Goal: Task Accomplishment & Management: Manage account settings

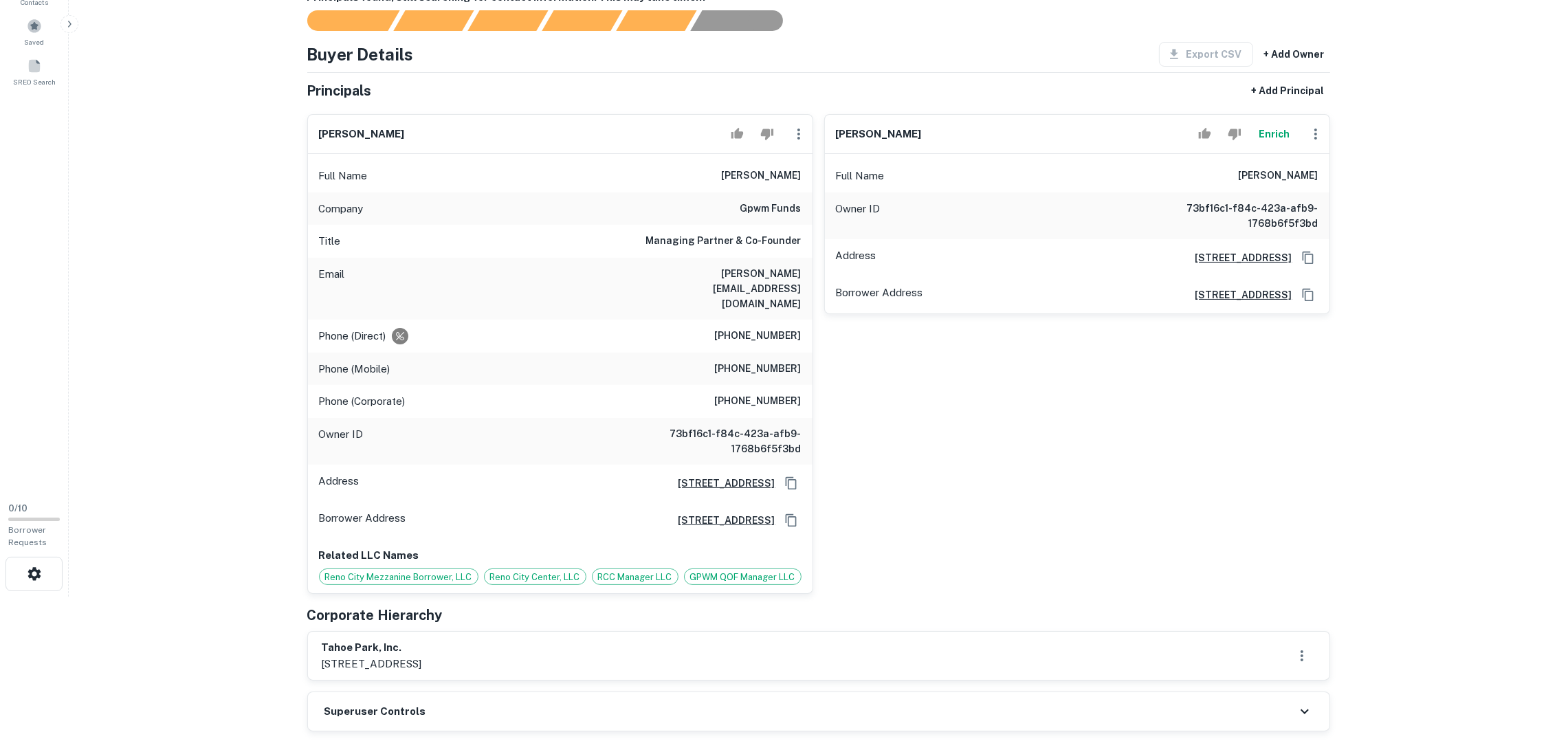
scroll to position [309, 0]
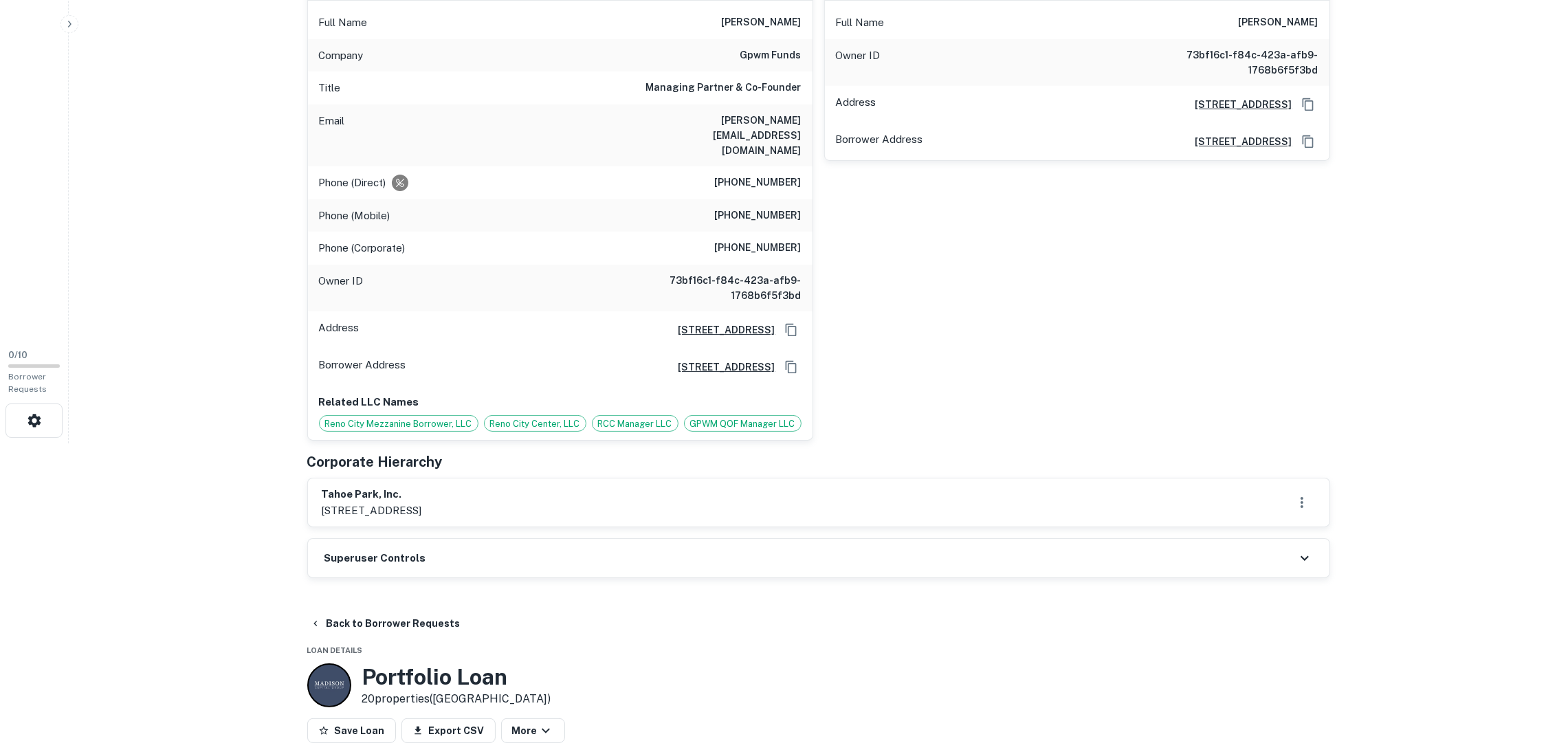
drag, startPoint x: 525, startPoint y: 503, endPoint x: 314, endPoint y: 483, distance: 211.9
click at [314, 483] on div "tahoe park, inc. [STREET_ADDRESS]" at bounding box center [818, 503] width 1021 height 48
copy div "tahoe park, inc. [STREET_ADDRESS]"
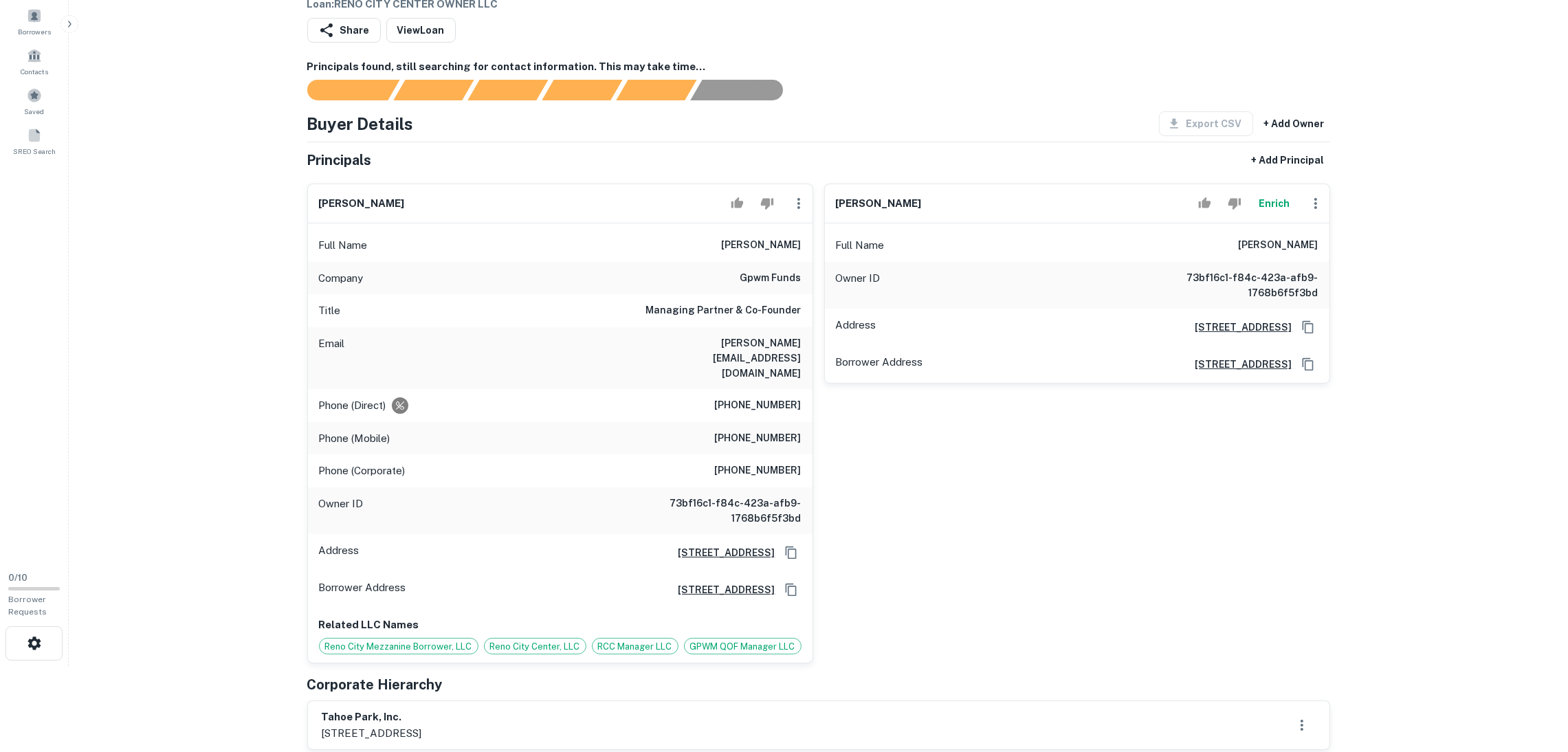
scroll to position [0, 0]
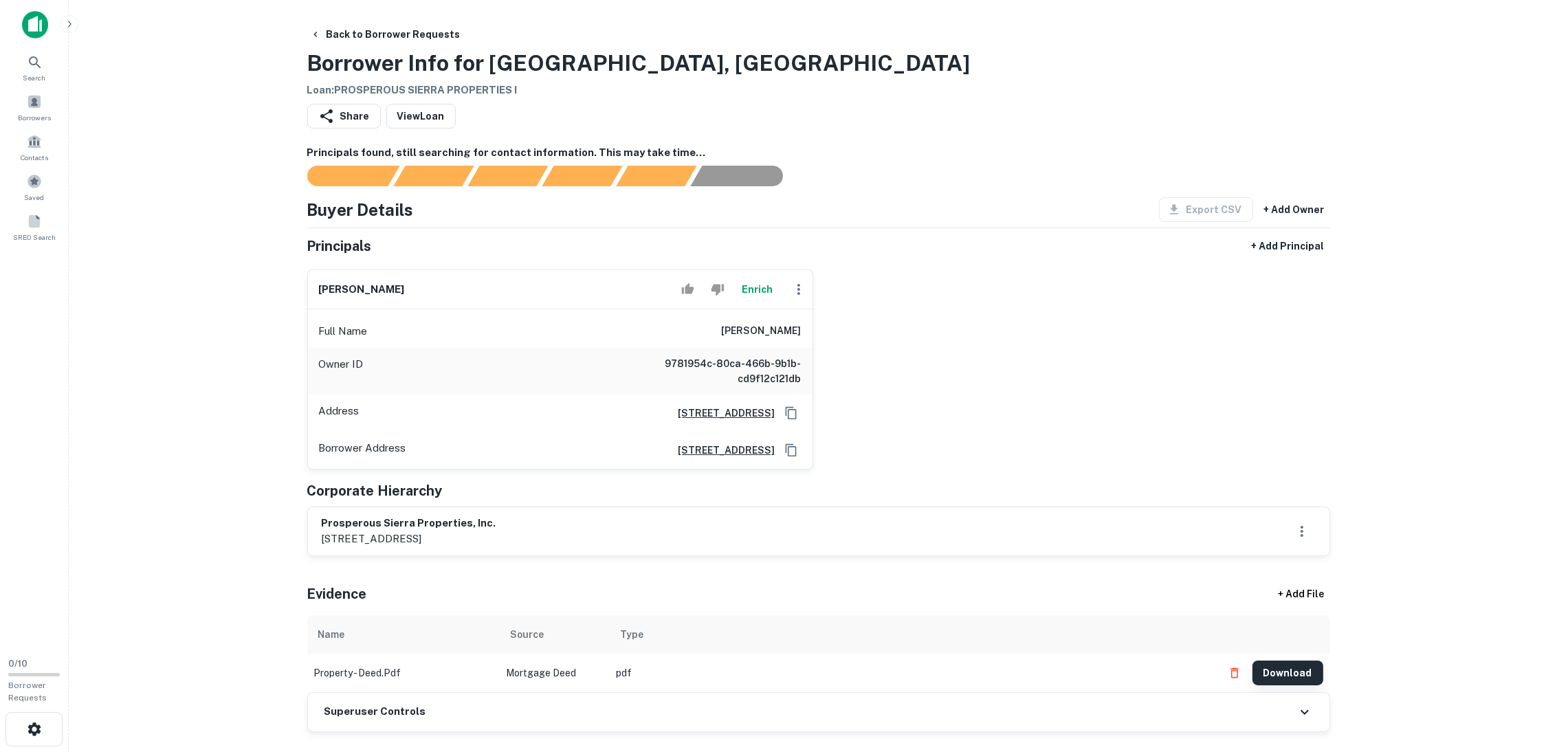
click at [1319, 678] on button "Download" at bounding box center [1288, 673] width 71 height 25
drag, startPoint x: 535, startPoint y: 93, endPoint x: 349, endPoint y: 90, distance: 186.0
click at [333, 88] on h6 "Loan : PROSPEROUS SIERRA PROPERTIES I" at bounding box center [639, 90] width 664 height 16
drag, startPoint x: 353, startPoint y: 88, endPoint x: 343, endPoint y: 87, distance: 10.0
copy h6 "PROSPEROUS SIERRA PROPERTIES I"
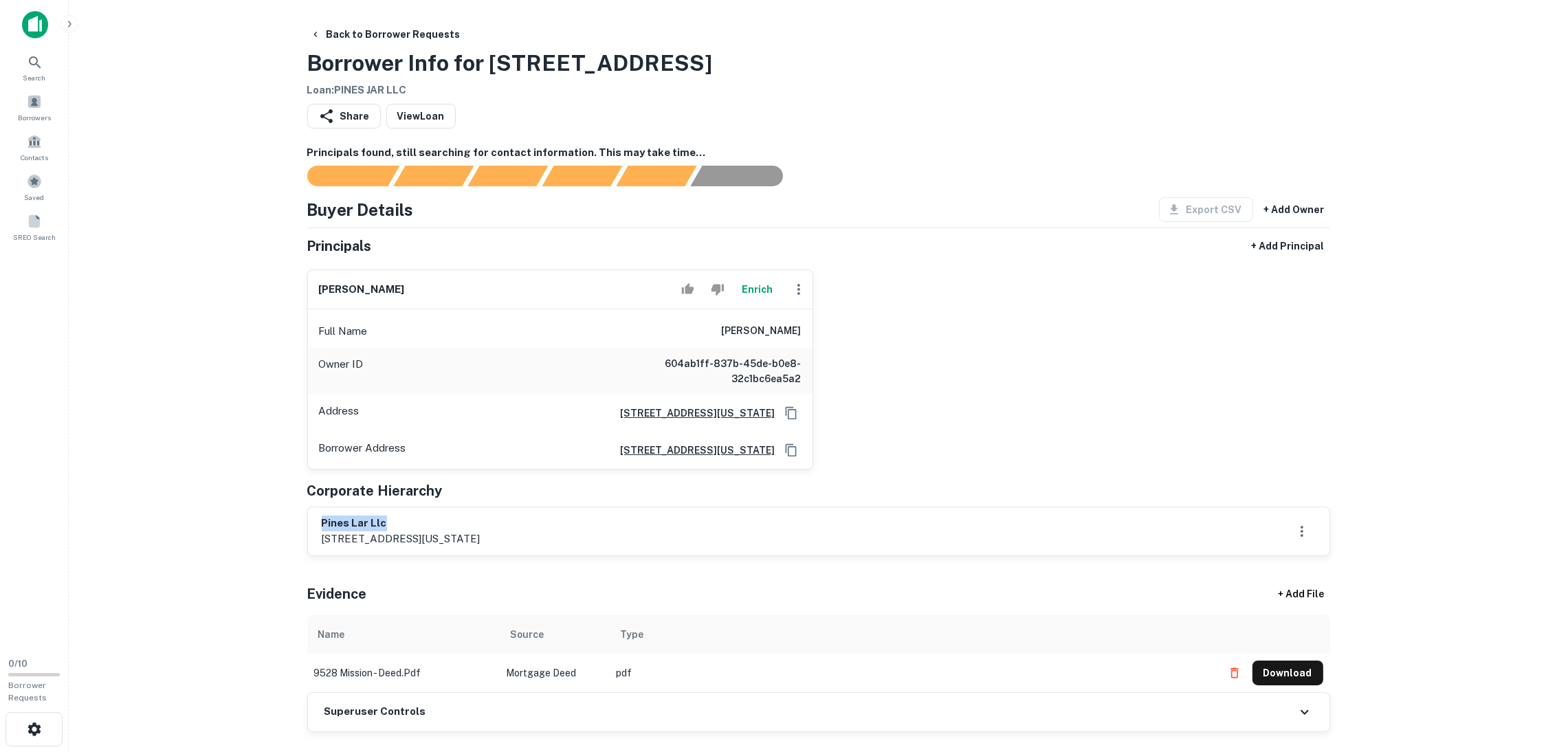
drag, startPoint x: 360, startPoint y: 523, endPoint x: 356, endPoint y: 536, distance: 13.6
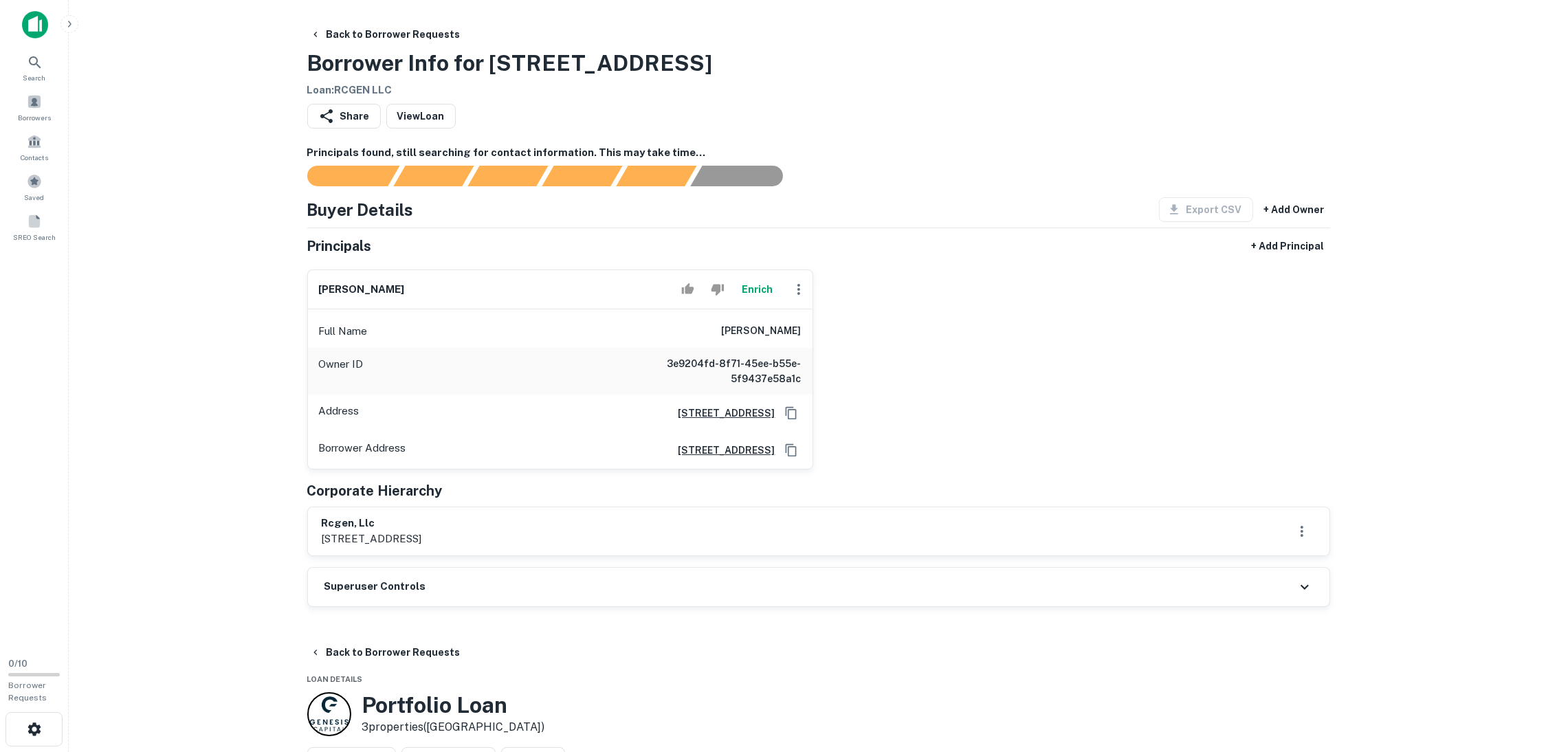
click at [786, 412] on icon "Copy Address" at bounding box center [791, 413] width 14 height 14
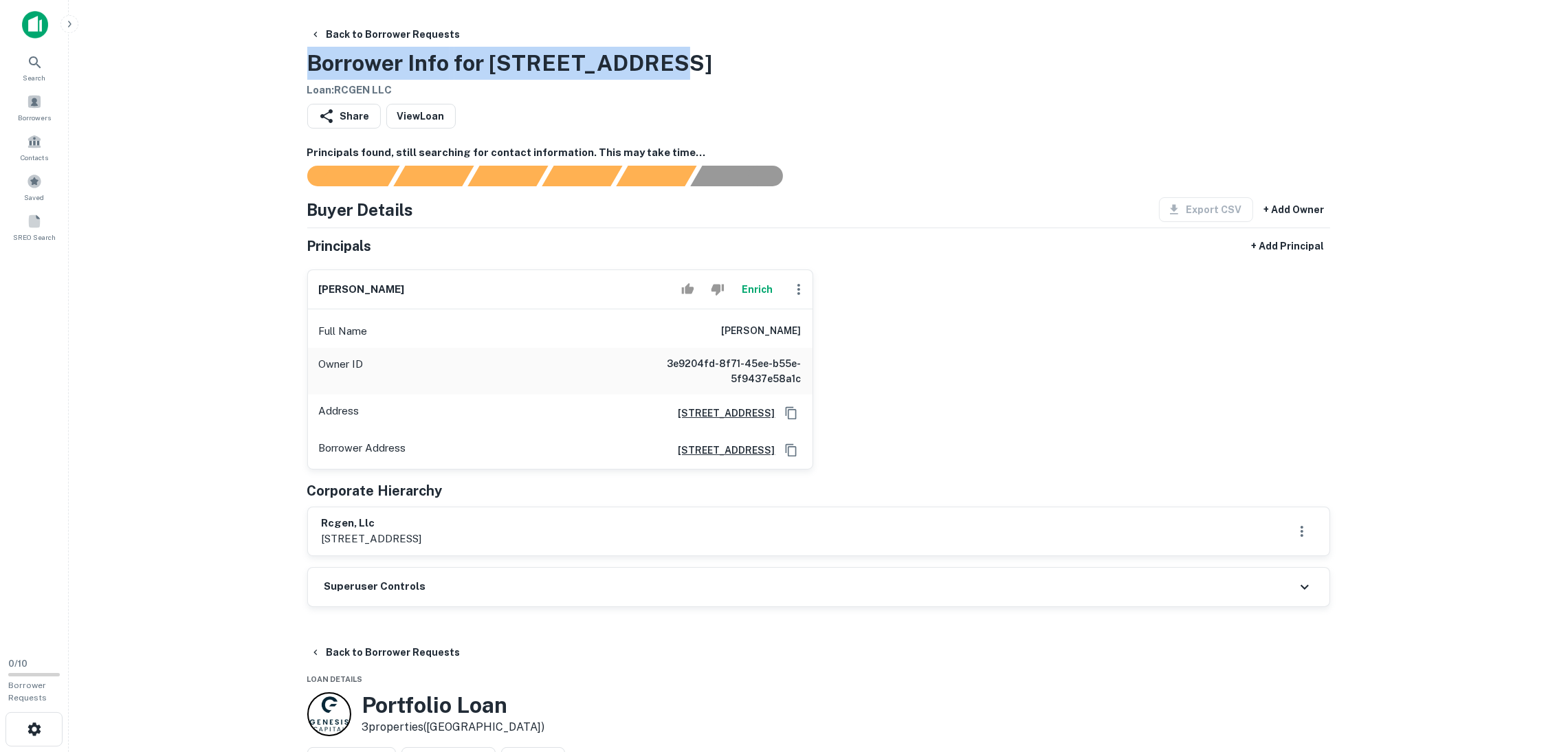
drag, startPoint x: 684, startPoint y: 55, endPoint x: 405, endPoint y: 64, distance: 279.1
click at [309, 59] on div "Back to Borrower Requests Borrower Info for 1329 N 10th St Loan : RCGEN LLC" at bounding box center [818, 60] width 1023 height 77
copy h3 "Borrower Info for 1329 N 10th St"
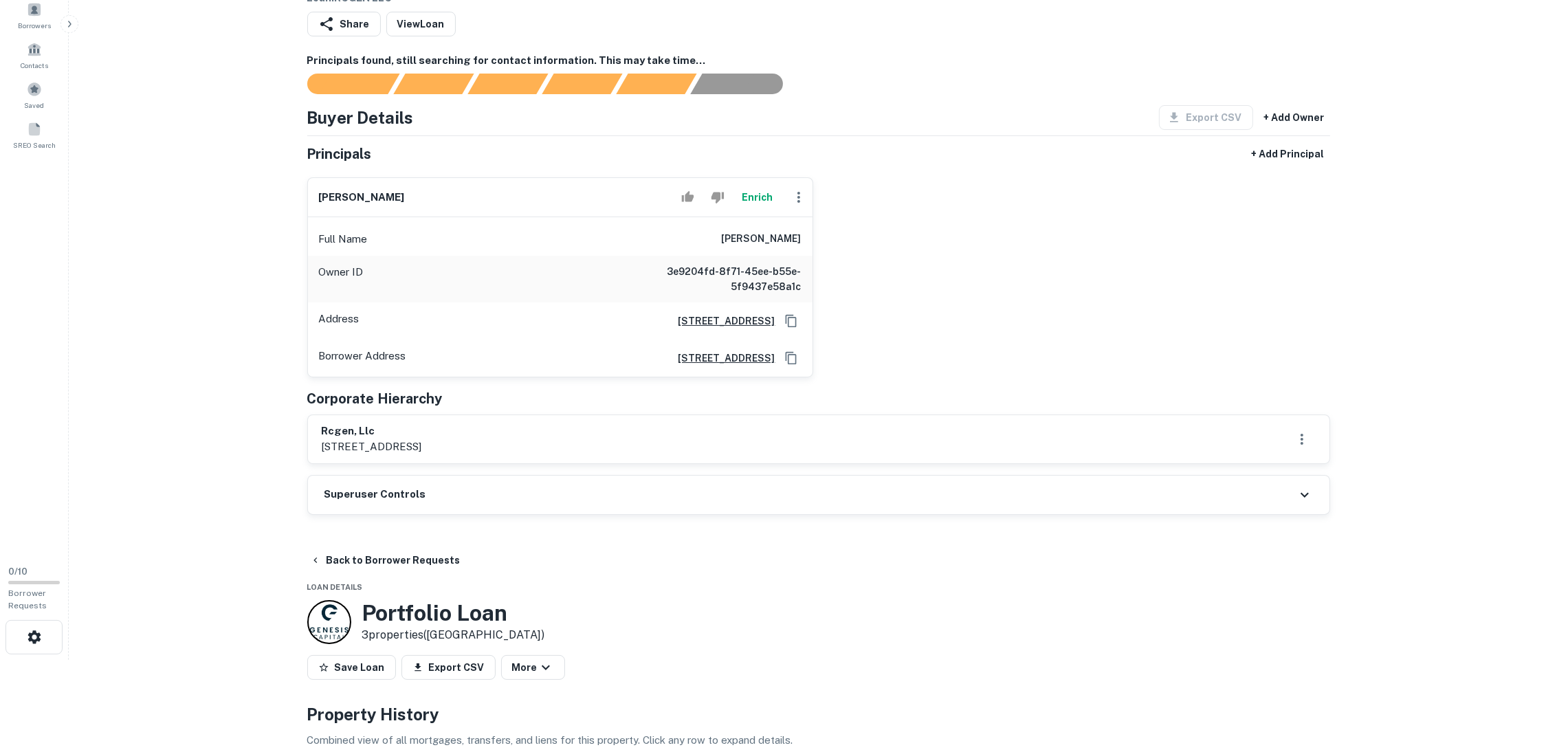
scroll to position [412, 0]
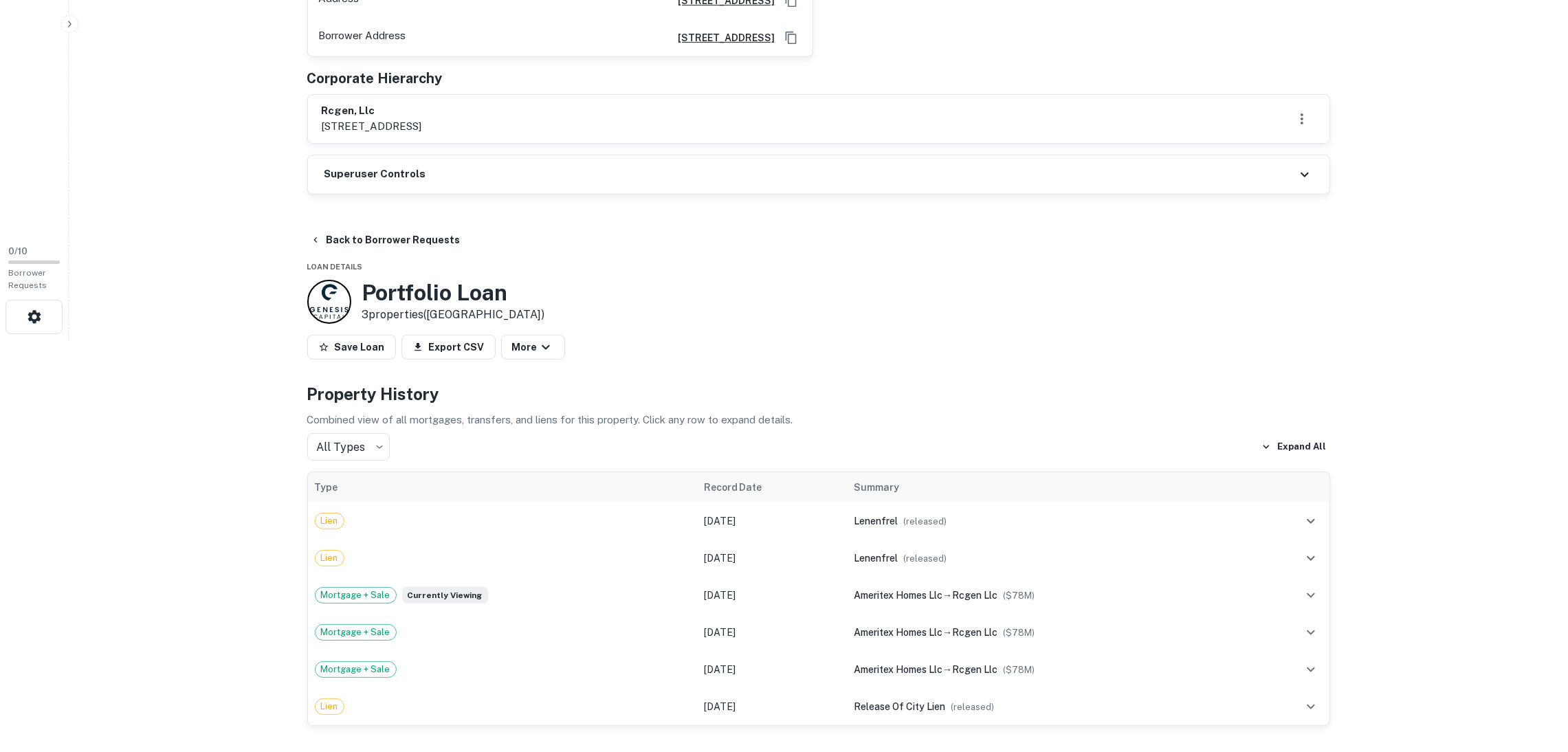
click at [494, 187] on div "Superuser Controls" at bounding box center [818, 175] width 1021 height 39
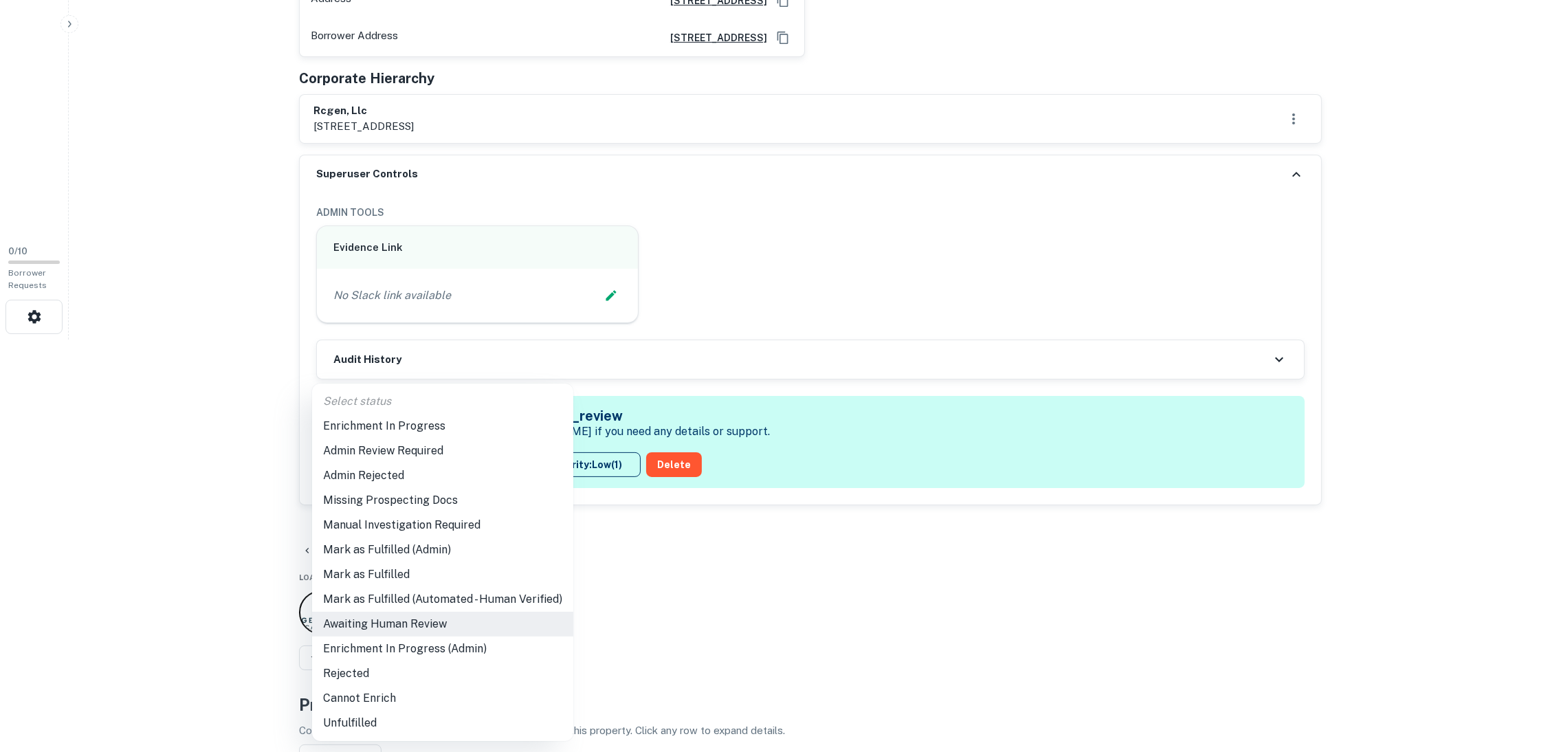
drag, startPoint x: 387, startPoint y: 420, endPoint x: 424, endPoint y: 452, distance: 48.9
click at [387, 421] on li "Enrichment In Progress" at bounding box center [443, 426] width 261 height 25
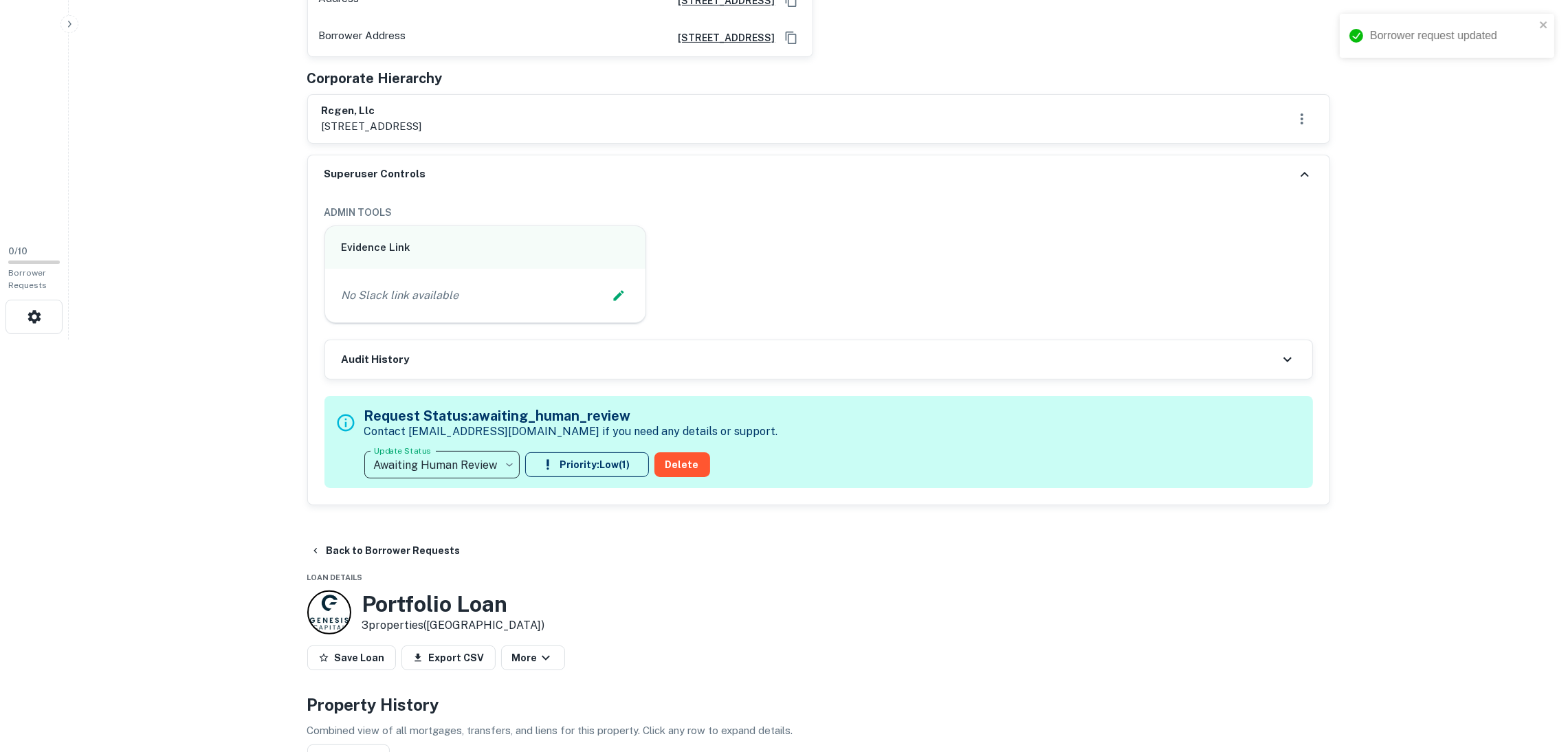
type input "**********"
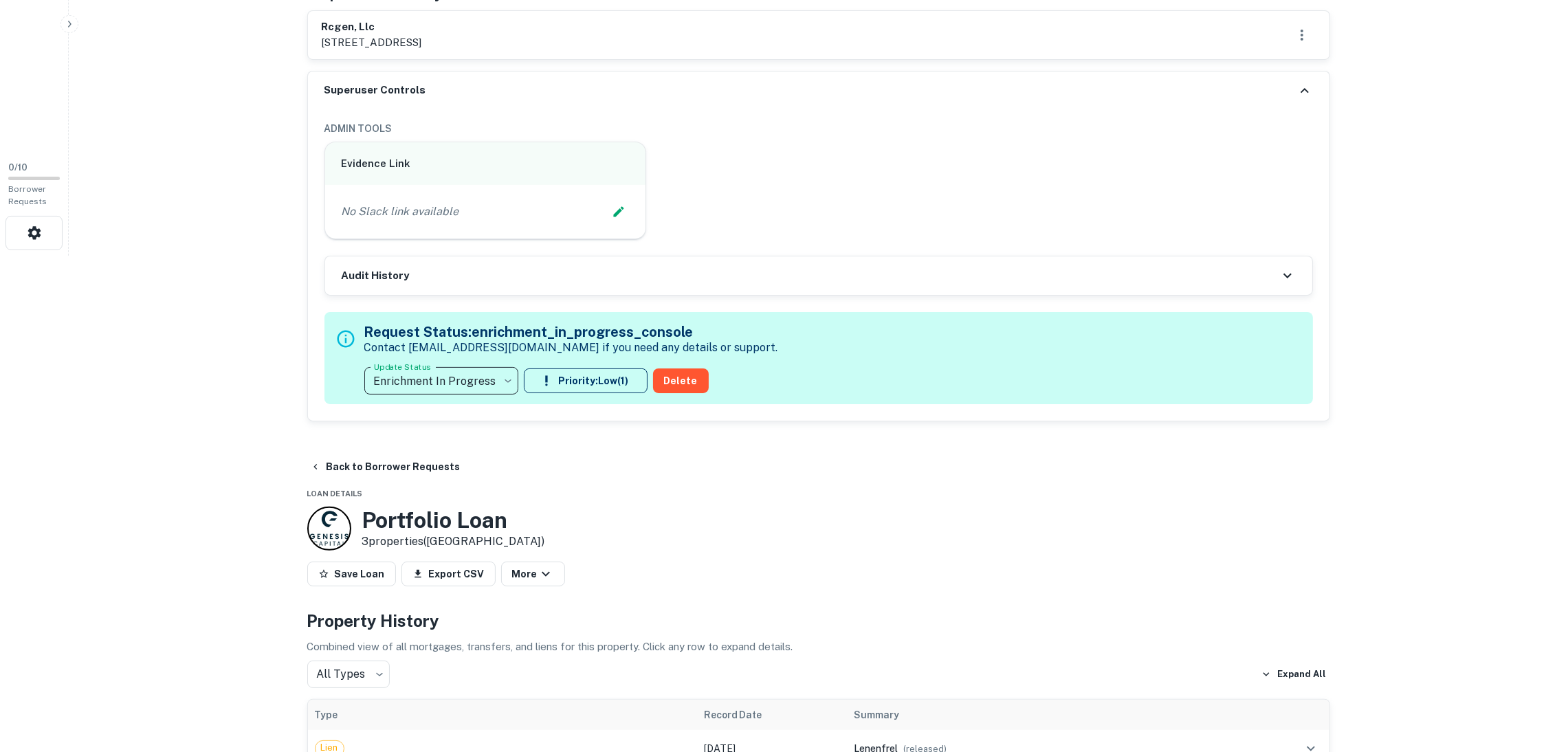
scroll to position [618, 0]
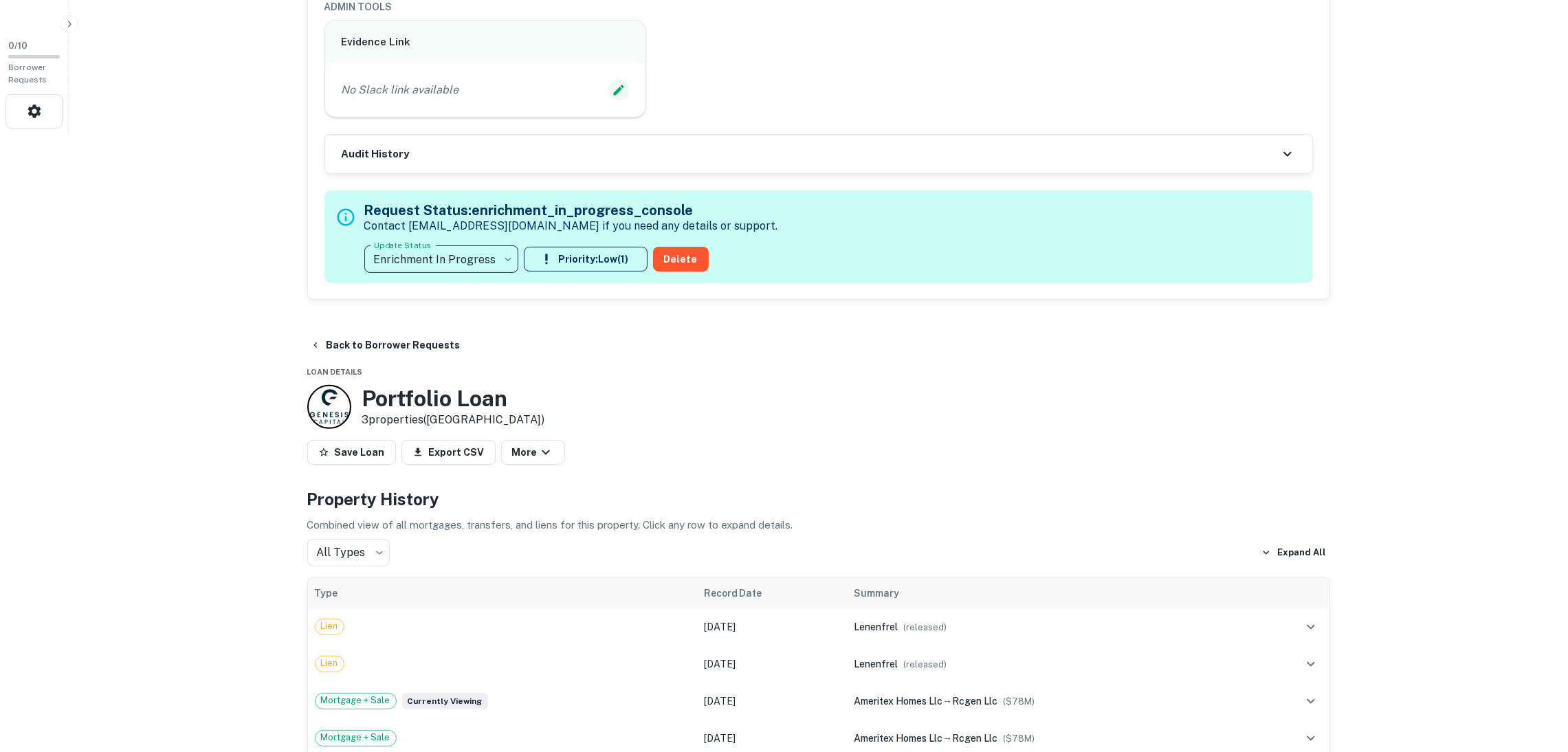
click at [618, 88] on icon "Edit Slack Link" at bounding box center [619, 90] width 14 height 14
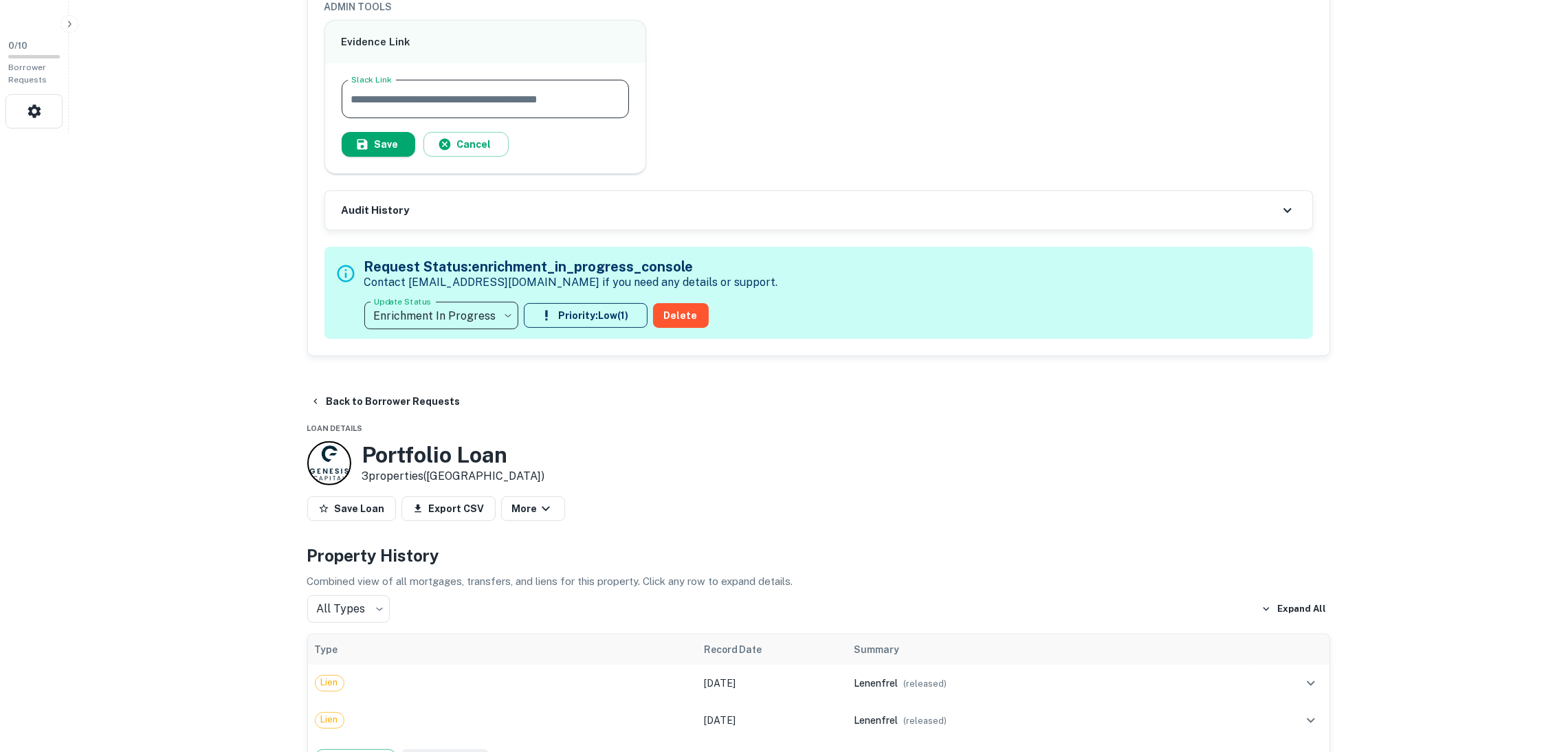
paste input "**********"
type input "**********"
click at [360, 138] on icon "button" at bounding box center [362, 144] width 14 height 14
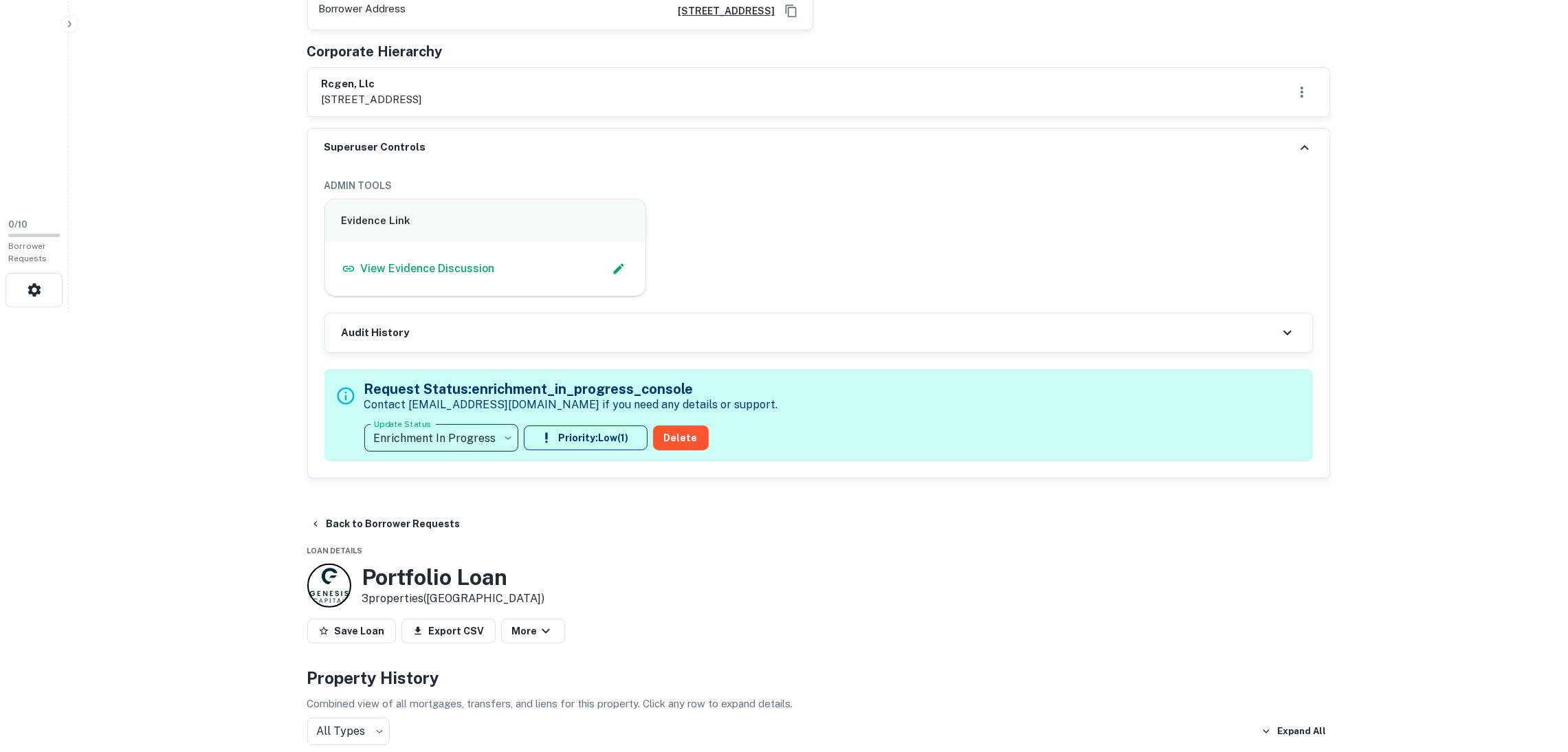
scroll to position [309, 0]
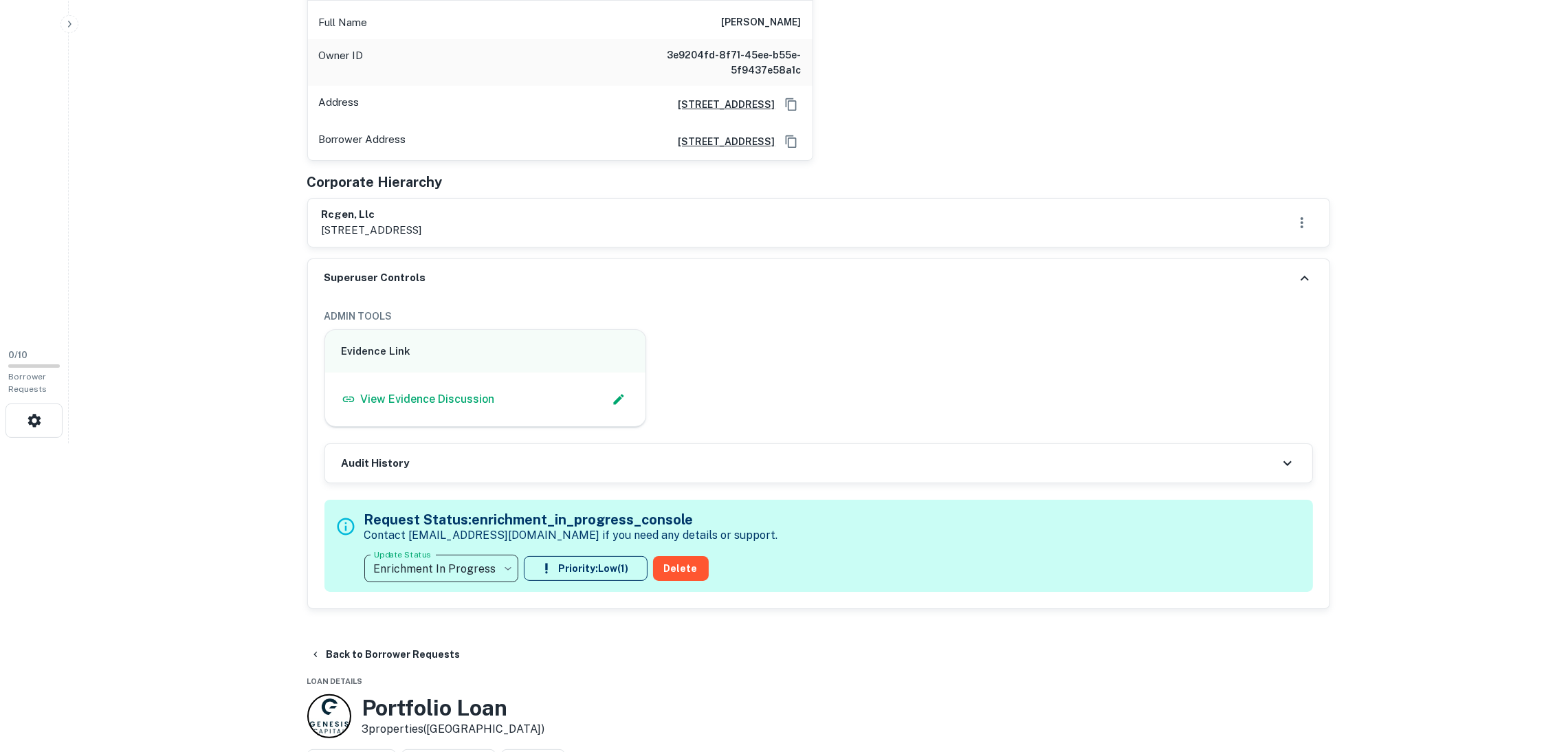
click at [1305, 276] on icon at bounding box center [1305, 278] width 17 height 17
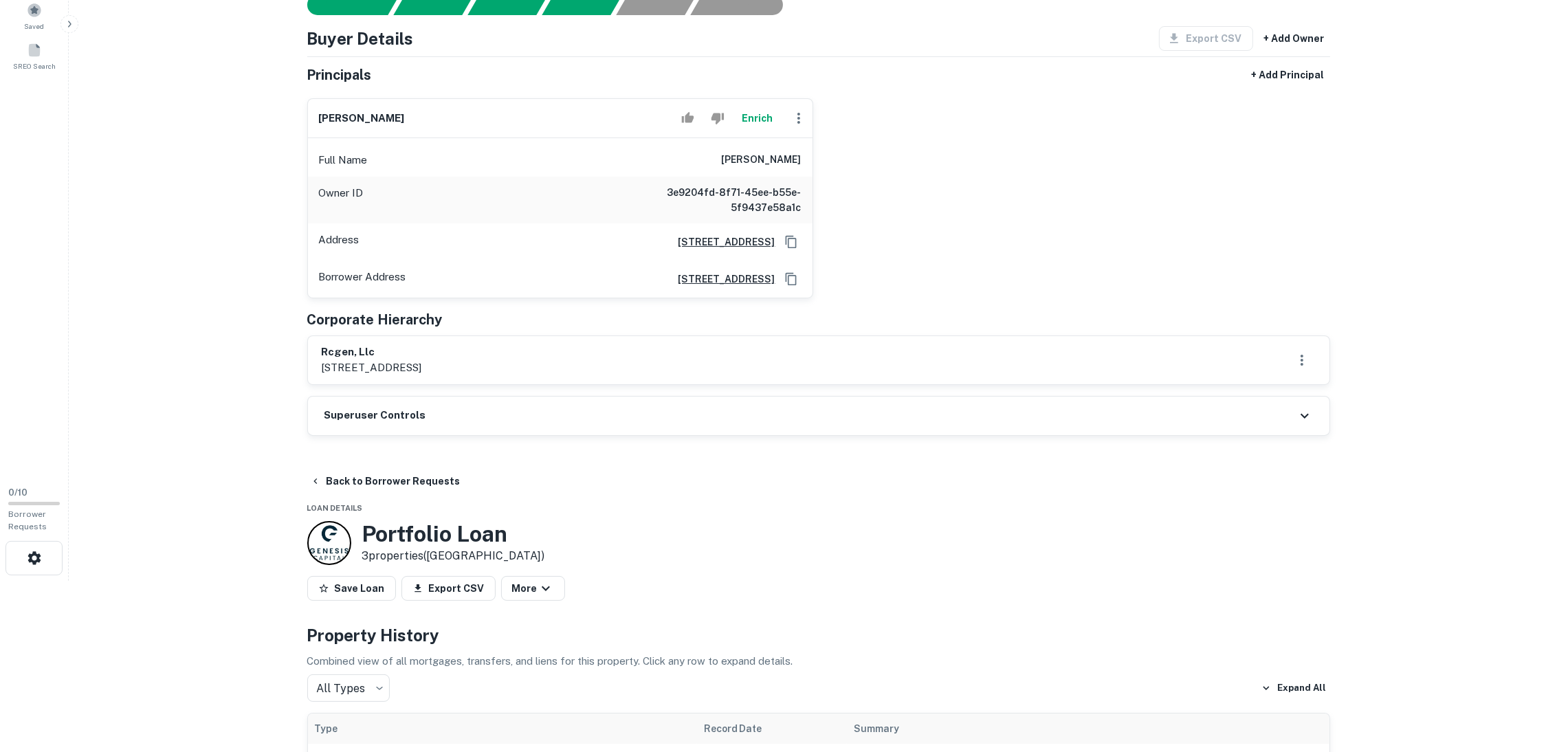
scroll to position [0, 0]
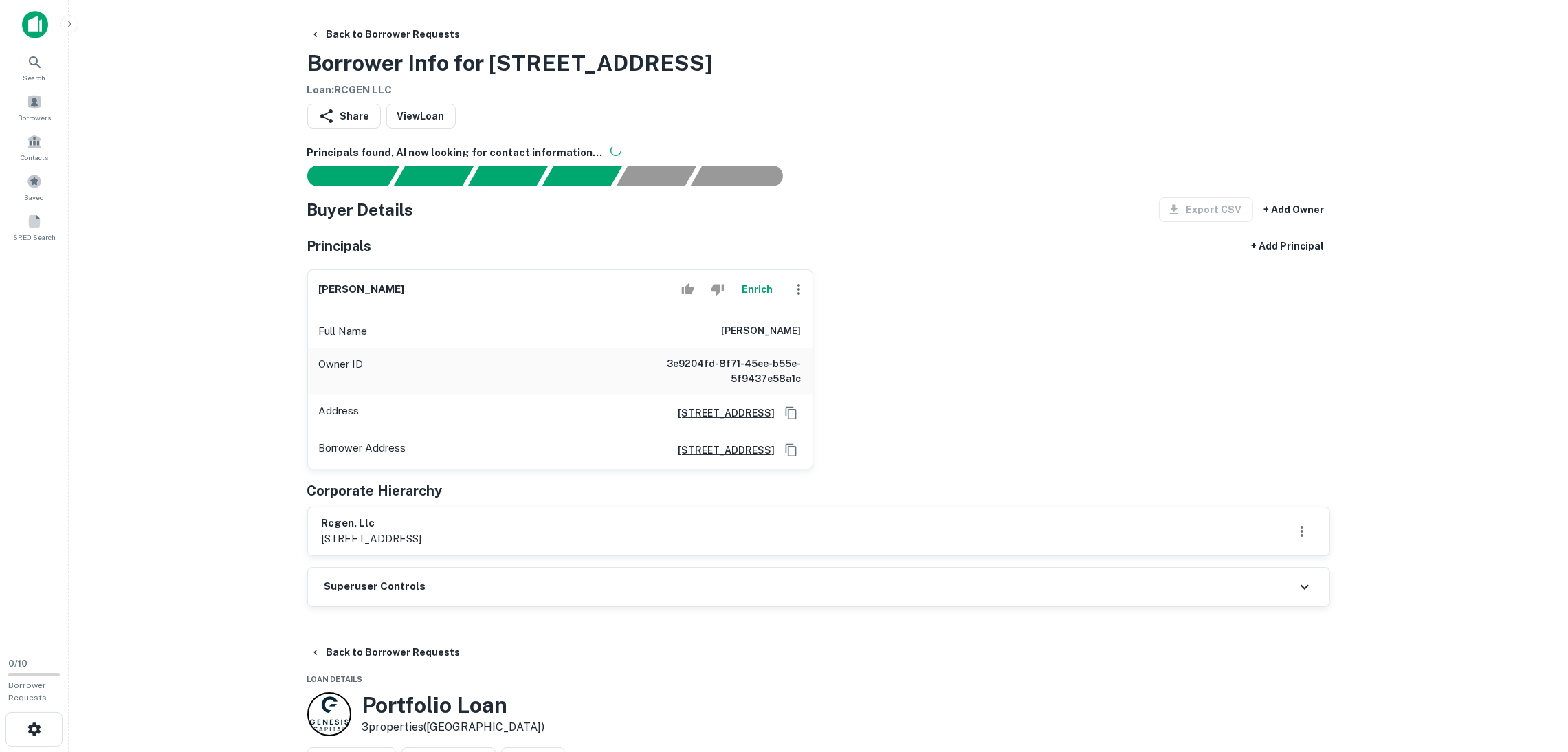
click at [783, 285] on div "Enrich" at bounding box center [744, 289] width 136 height 28
click at [791, 285] on icon "button" at bounding box center [799, 289] width 17 height 17
click at [813, 315] on li "Edit" at bounding box center [813, 322] width 57 height 25
select select "**"
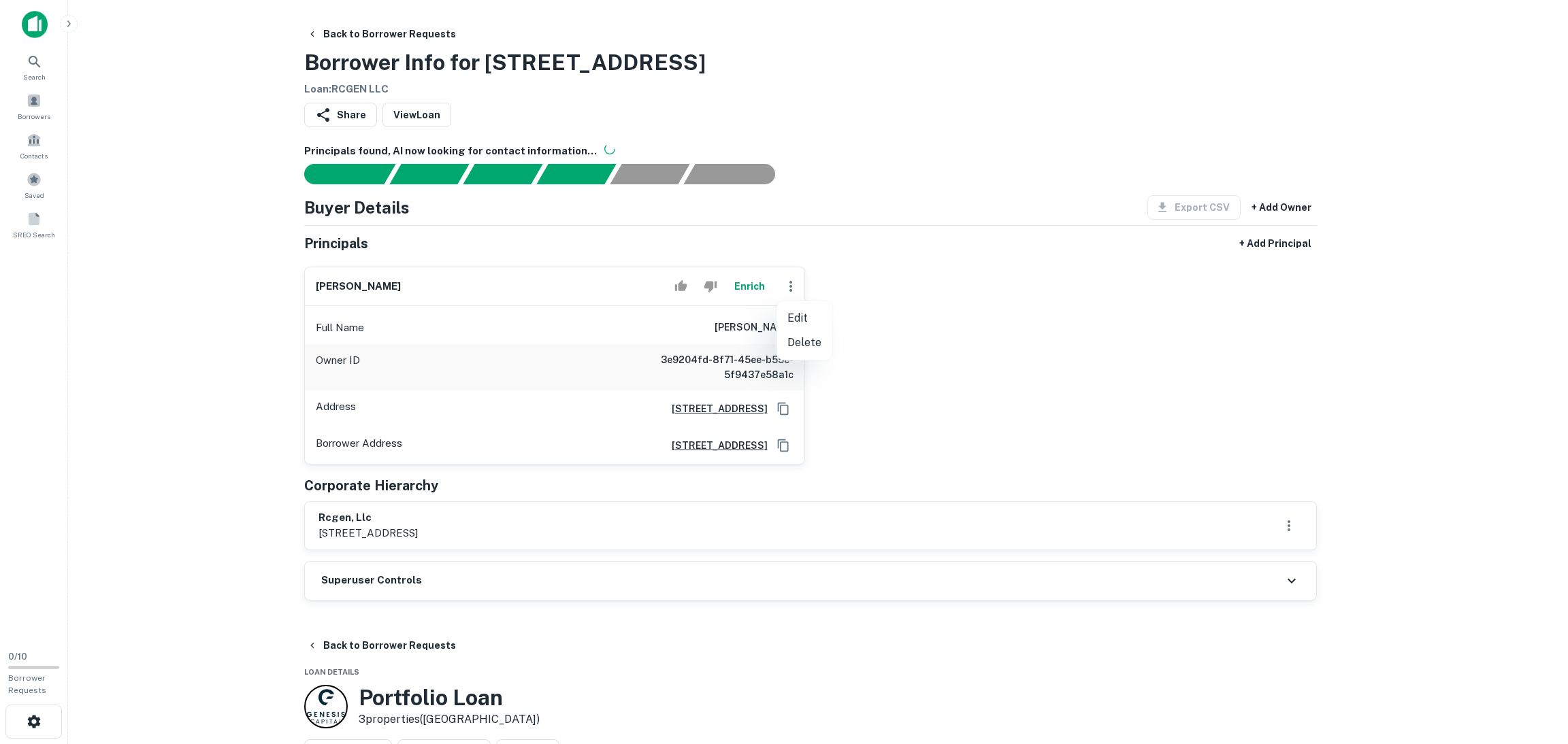
select select "**"
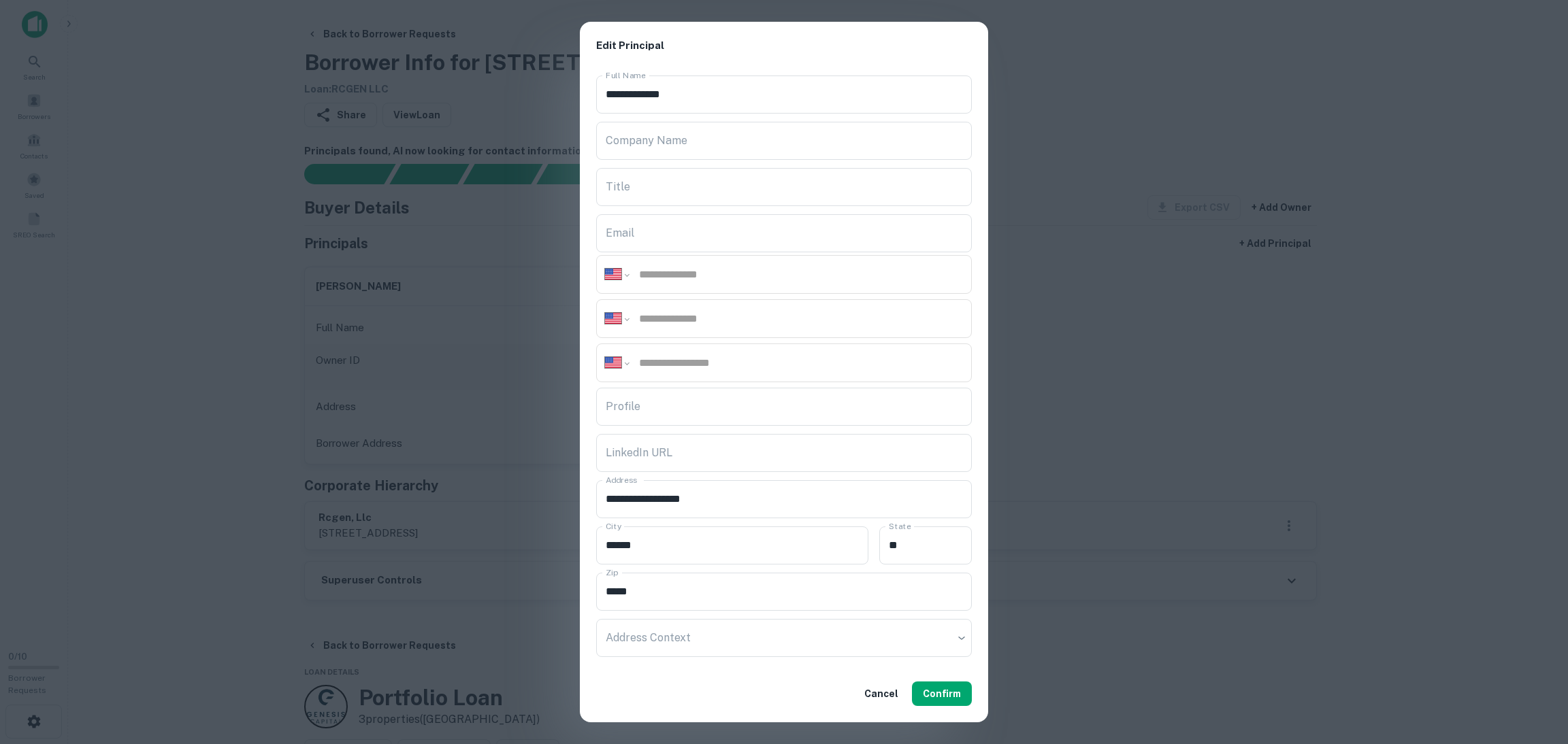
click at [697, 269] on input "tel" at bounding box center [800, 274] width 325 height 16
paste input "**********"
type input "**********"
drag, startPoint x: 952, startPoint y: 702, endPoint x: 953, endPoint y: 673, distance: 29.0
click at [952, 702] on button "Confirm" at bounding box center [942, 694] width 60 height 25
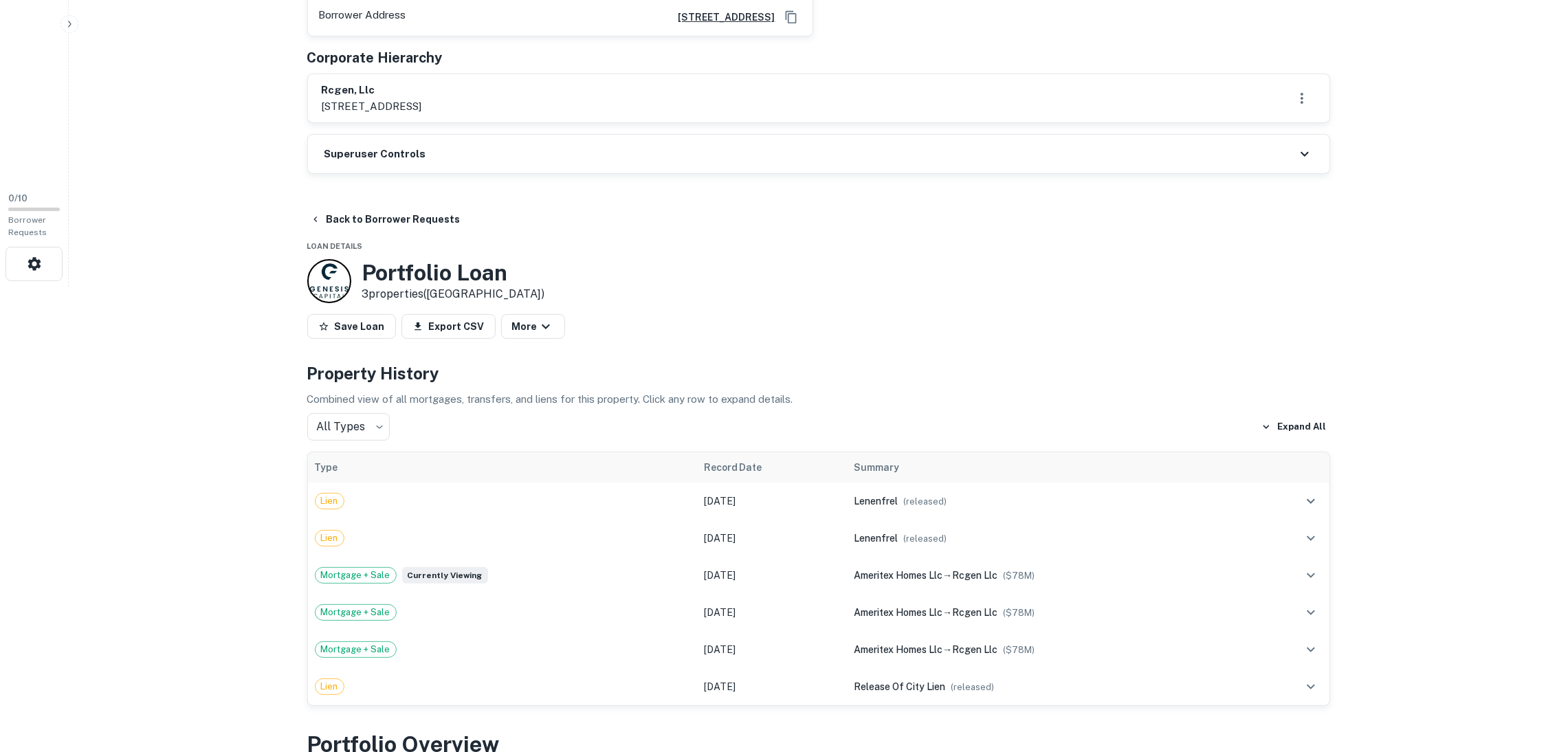
scroll to position [341, 0]
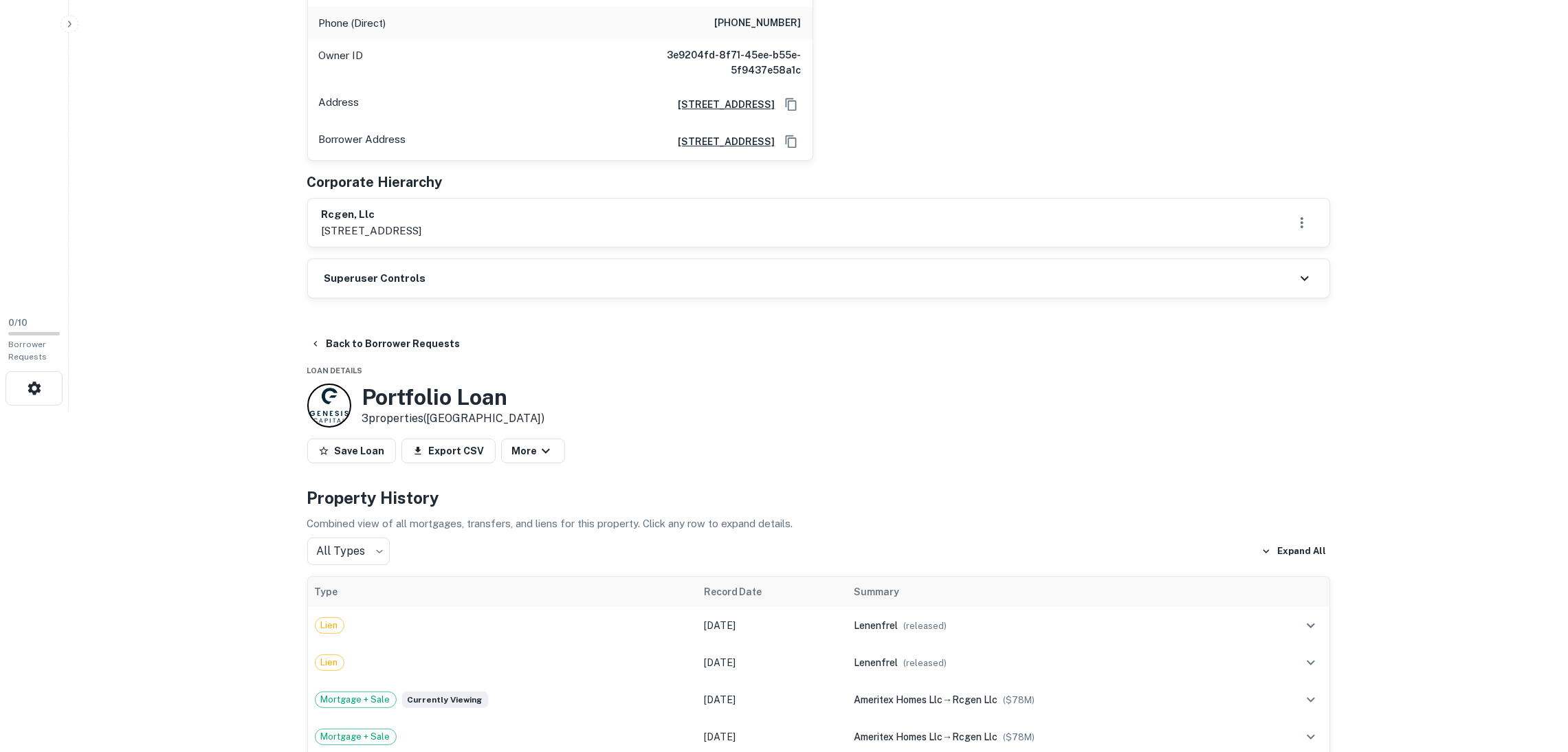
click at [438, 269] on div "Superuser Controls" at bounding box center [818, 278] width 1021 height 39
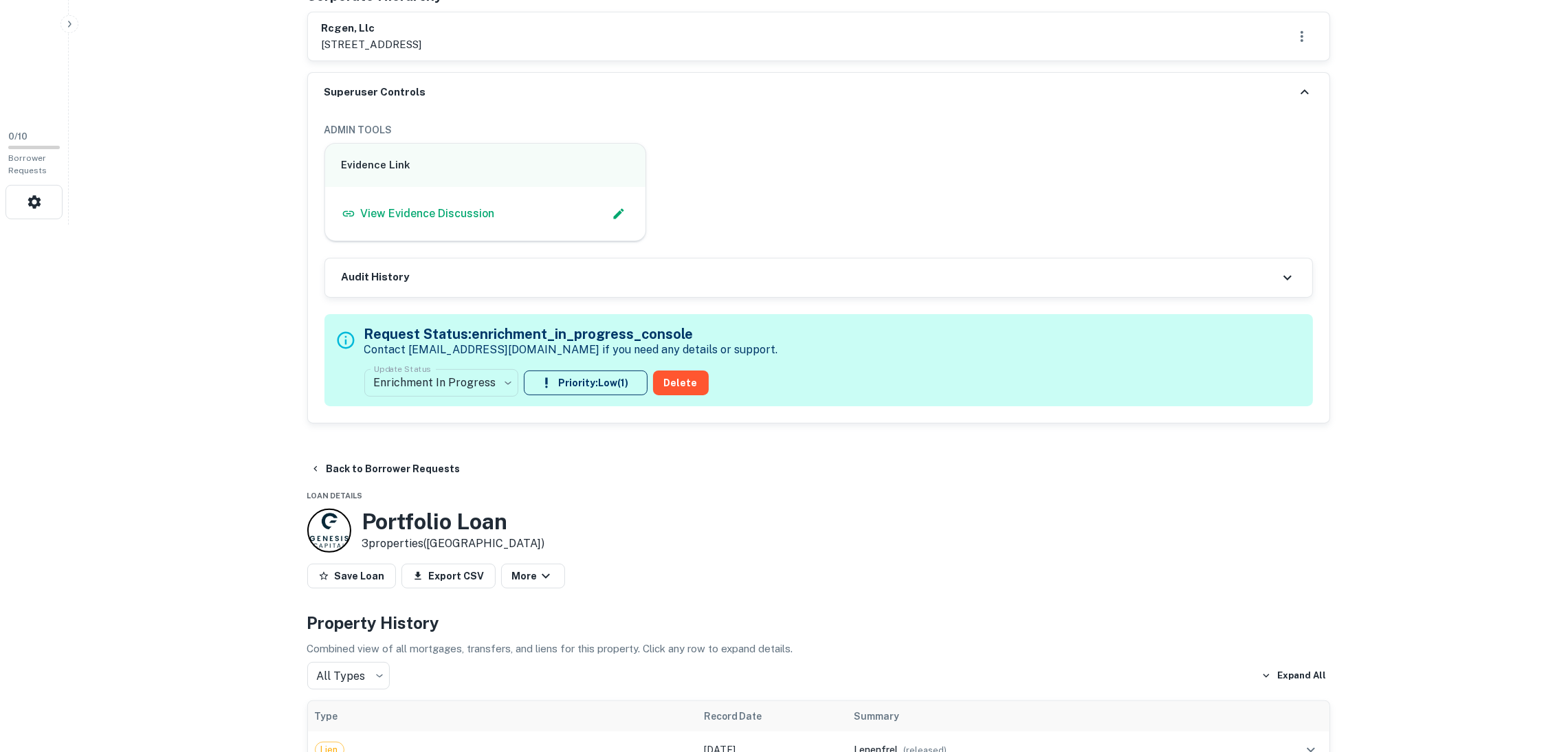
scroll to position [650, 0]
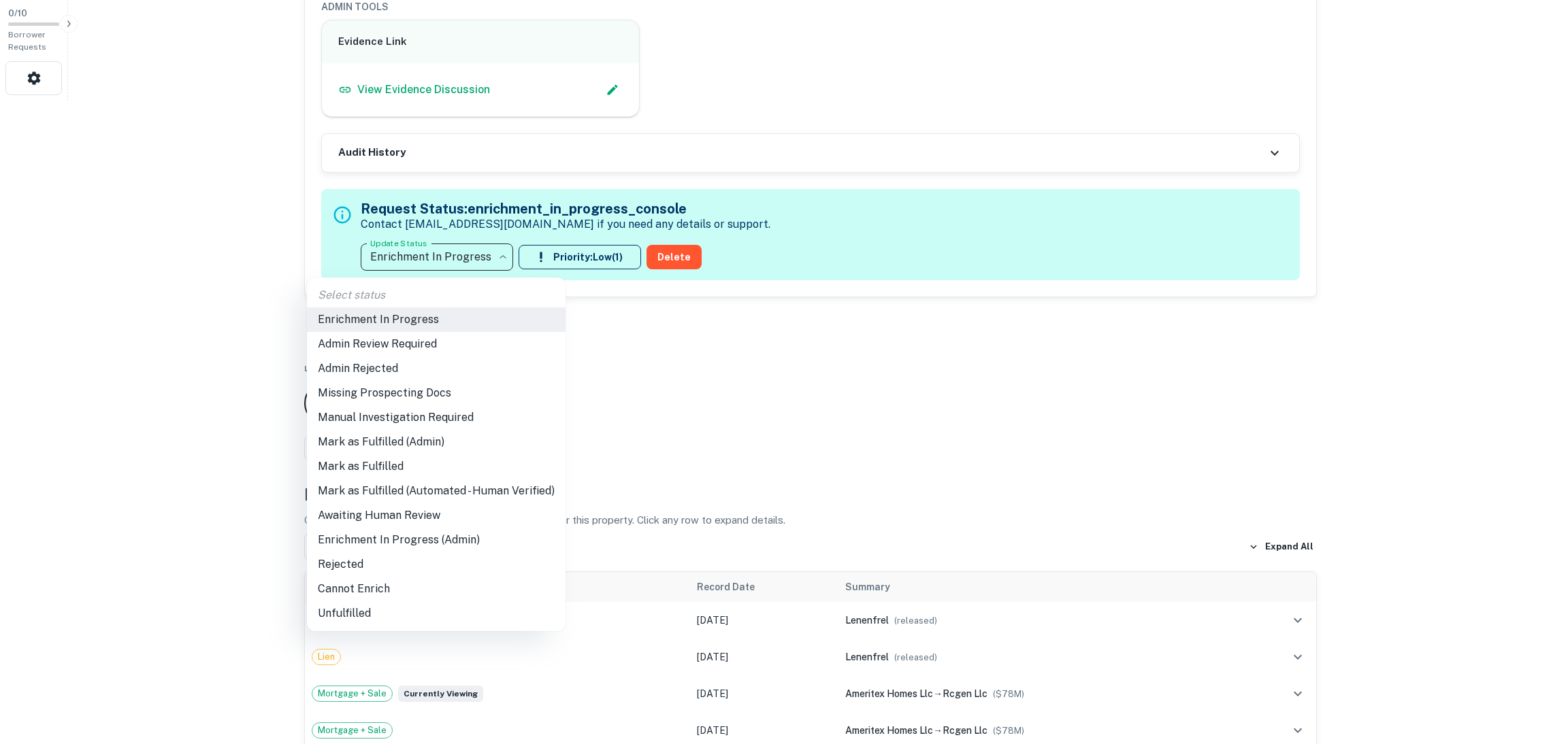
click at [430, 463] on li "Mark as Fulfilled" at bounding box center [436, 467] width 258 height 25
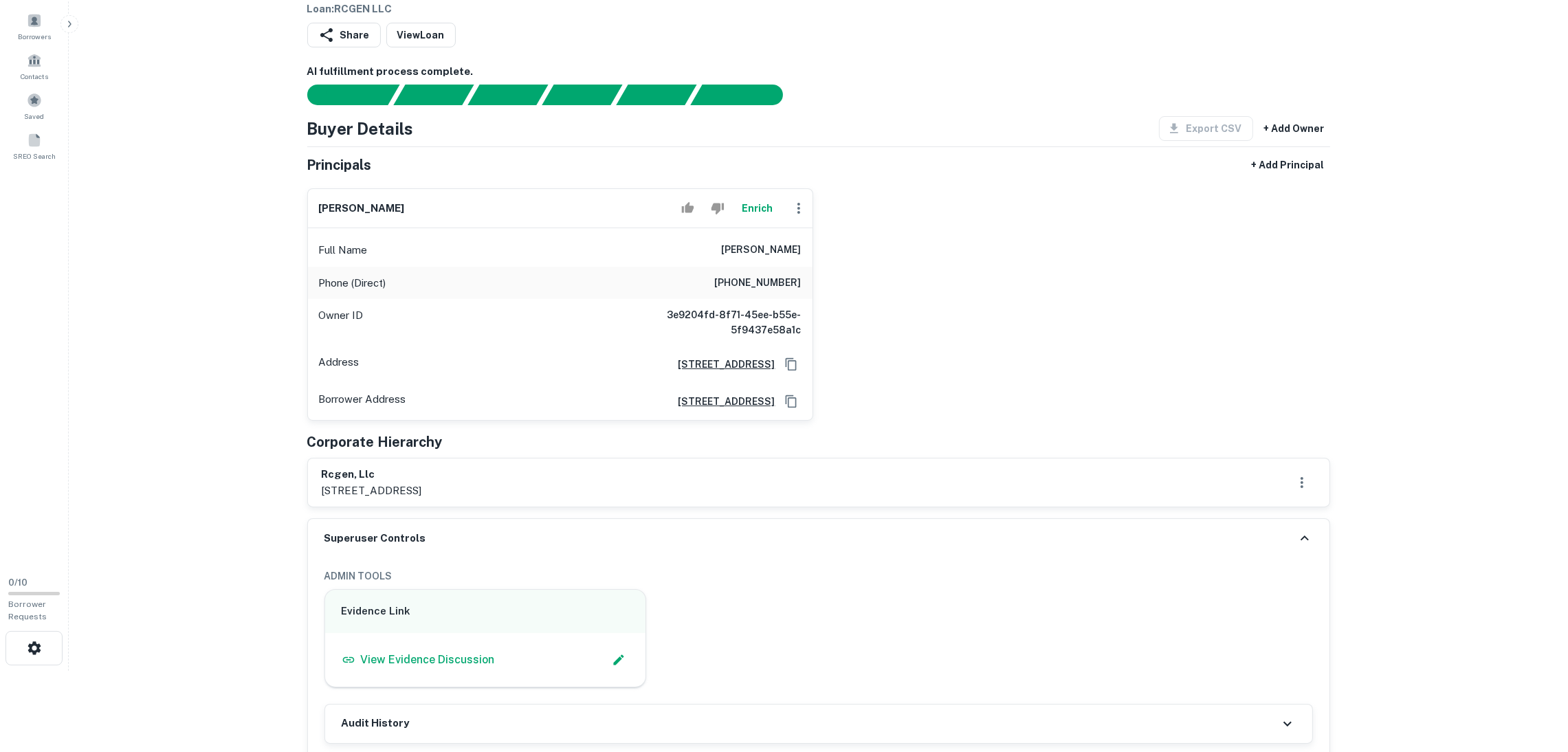
scroll to position [0, 0]
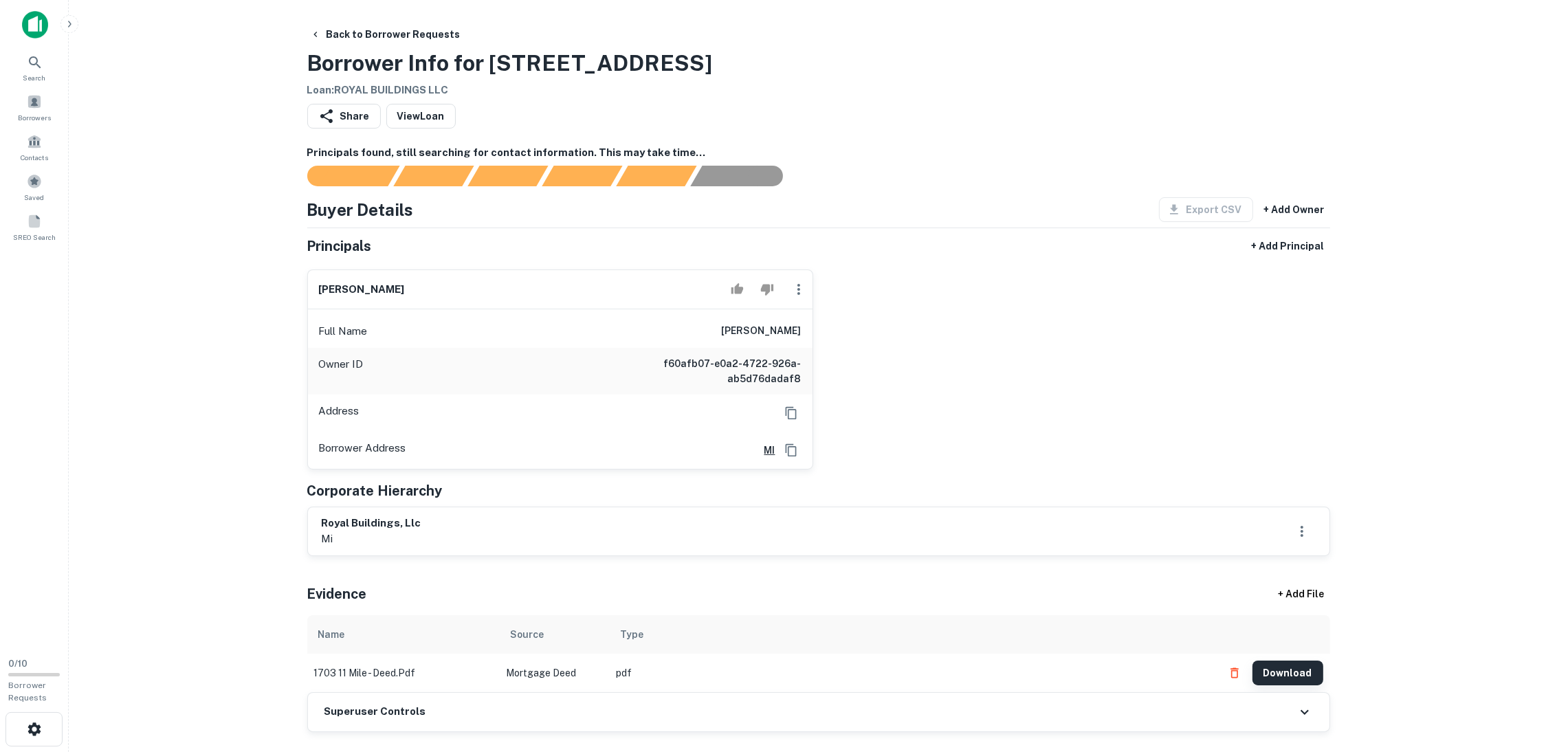
click at [1296, 666] on button "Download" at bounding box center [1288, 673] width 71 height 25
drag, startPoint x: 405, startPoint y: 289, endPoint x: 316, endPoint y: 285, distance: 89.1
click at [316, 285] on div "scottie deele" at bounding box center [560, 289] width 505 height 39
click at [1289, 680] on button "Download" at bounding box center [1288, 673] width 71 height 25
